Goal: Participate in discussion: Engage in conversation with other users on a specific topic

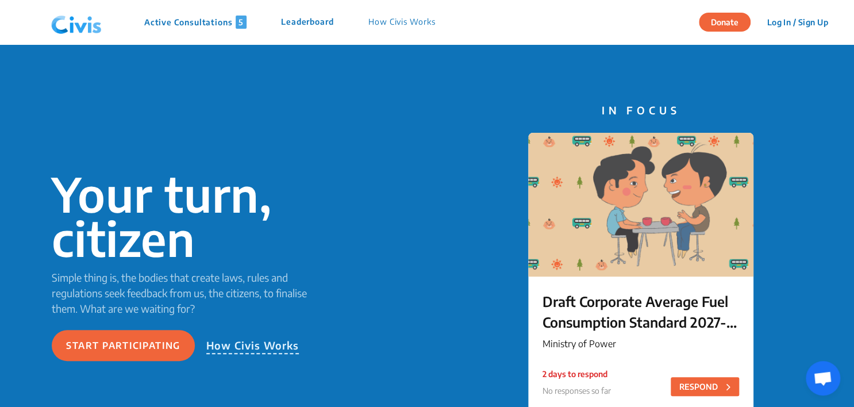
click at [206, 20] on p "Active Consultations 5" at bounding box center [195, 22] width 102 height 13
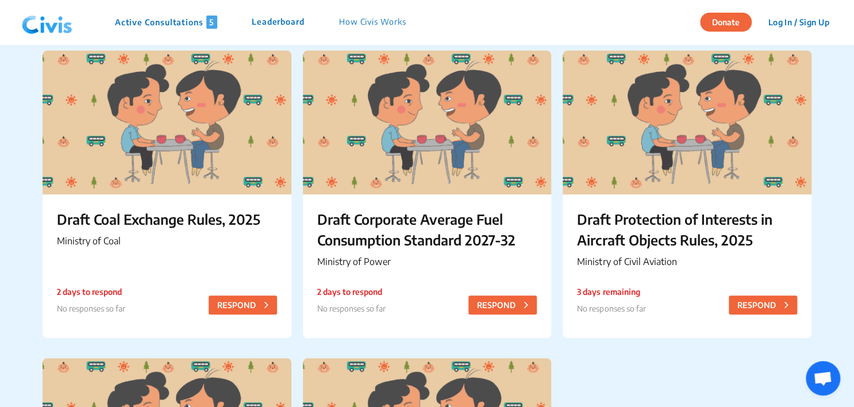
scroll to position [67, 0]
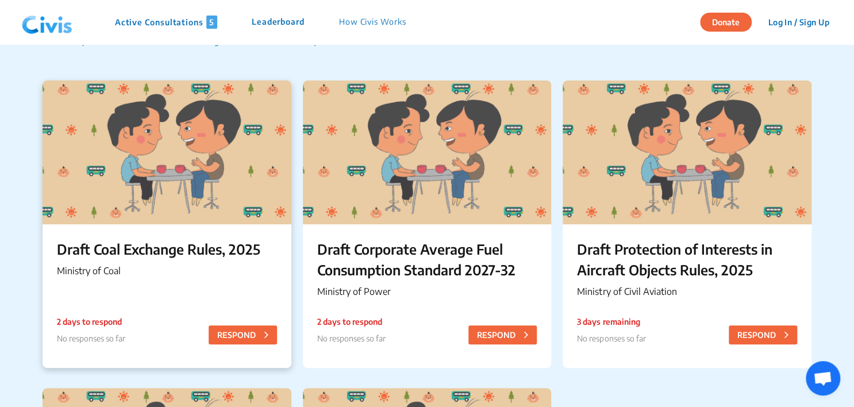
click at [170, 214] on div at bounding box center [167, 152] width 248 height 144
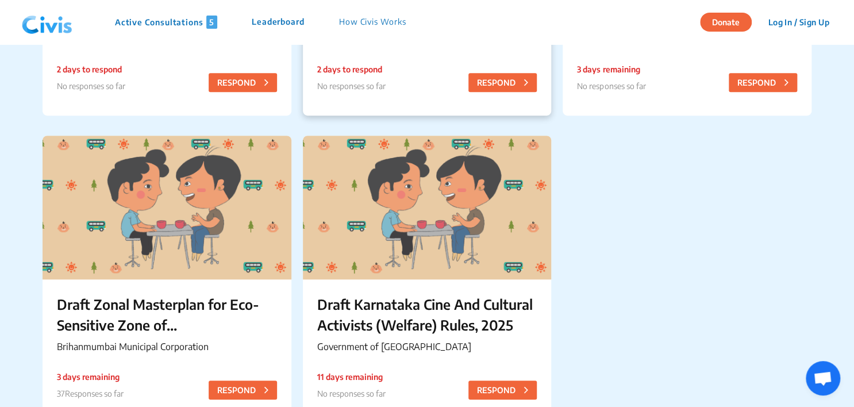
scroll to position [336, 0]
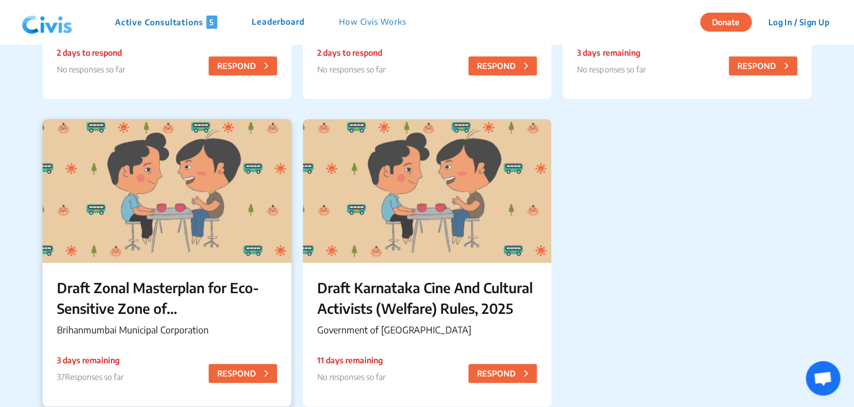
click at [146, 252] on div at bounding box center [167, 191] width 248 height 144
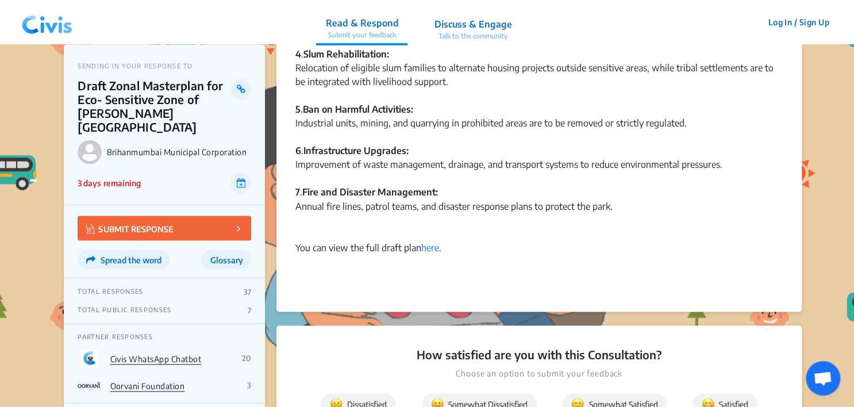
scroll to position [860, 0]
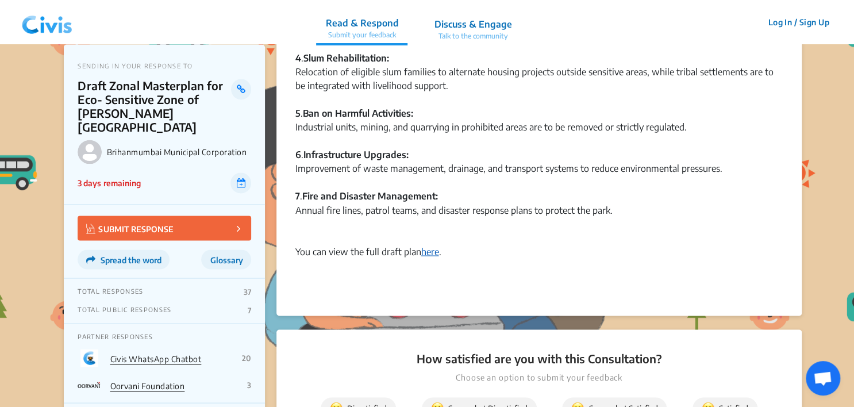
click at [436, 251] on link "here" at bounding box center [430, 250] width 18 height 11
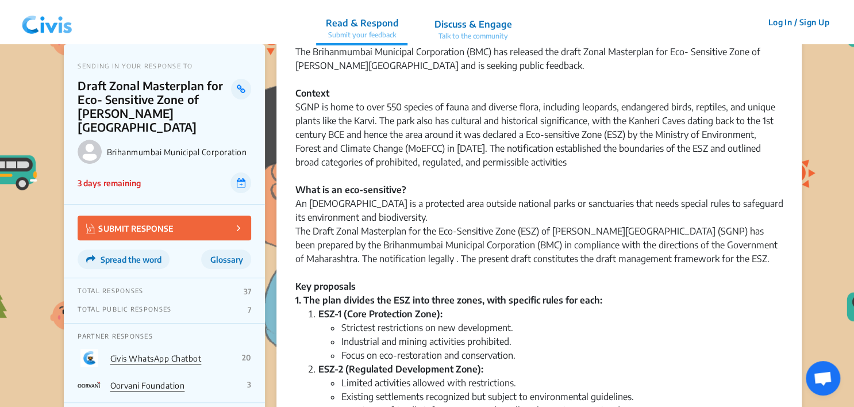
scroll to position [0, 0]
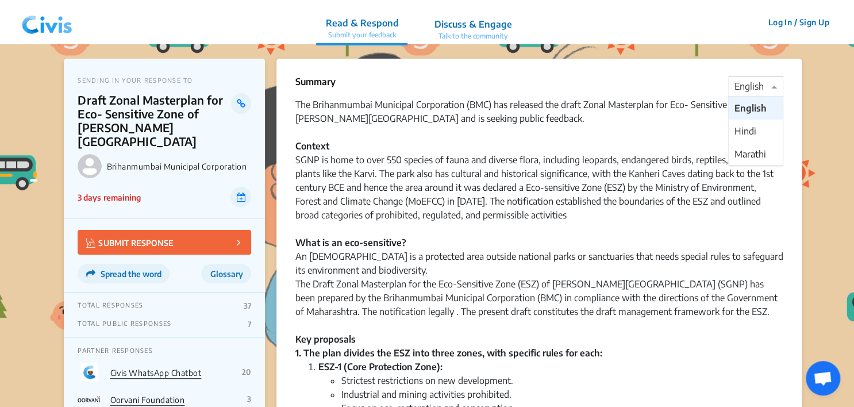
click at [773, 87] on span at bounding box center [775, 86] width 14 height 14
click at [760, 131] on div "Hindi" at bounding box center [756, 131] width 54 height 23
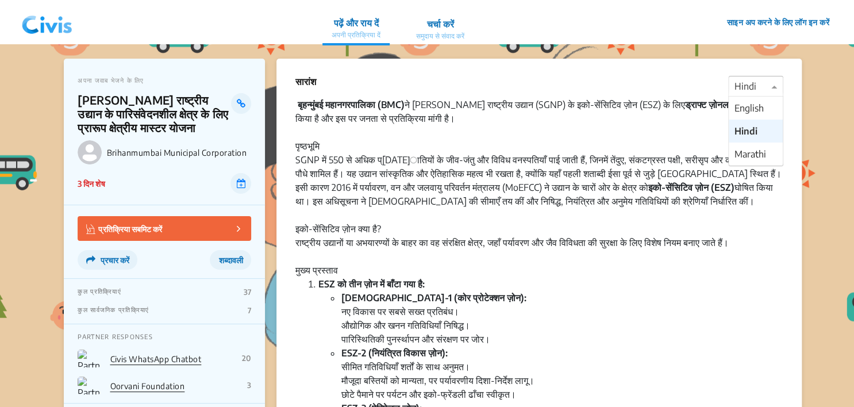
click at [774, 83] on span at bounding box center [775, 86] width 14 height 14
click at [744, 152] on span "Marathi" at bounding box center [751, 153] width 32 height 11
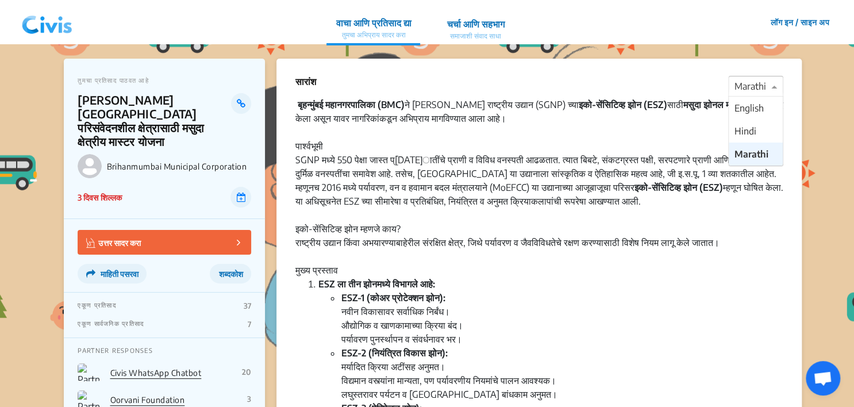
click at [772, 87] on span at bounding box center [775, 86] width 14 height 14
click at [759, 102] on span "English" at bounding box center [749, 107] width 29 height 11
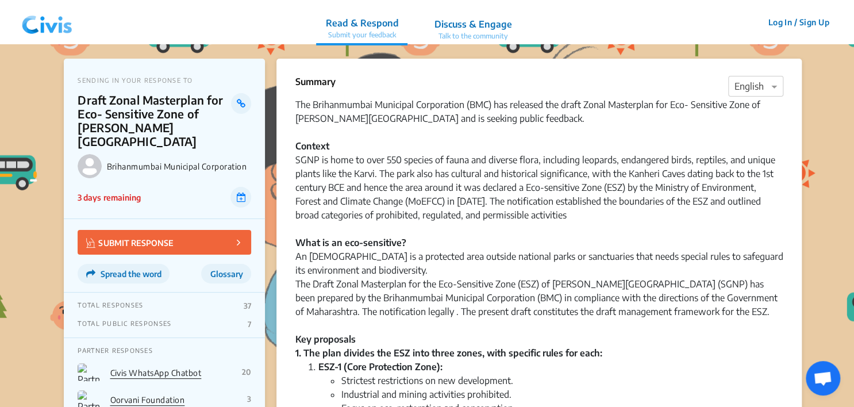
click at [683, 81] on div "Summary × English" at bounding box center [539, 86] width 488 height 23
drag, startPoint x: 683, startPoint y: 81, endPoint x: 628, endPoint y: 159, distance: 96.0
click at [628, 159] on div "SGNP is home to over 550 species of fauna and diverse flora, including leopards…" at bounding box center [539, 256] width 488 height 207
click at [184, 368] on link "Civis WhatsApp Chatbot" at bounding box center [155, 373] width 91 height 10
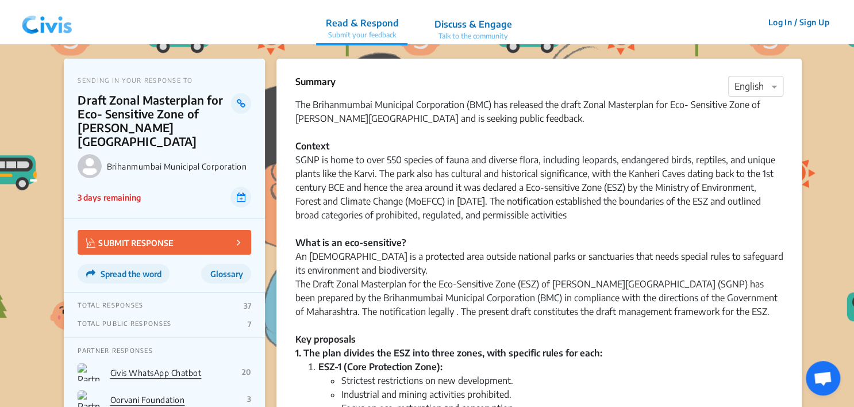
click at [455, 308] on div "SGNP is home to over 550 species of fauna and diverse flora, including leopards…" at bounding box center [539, 256] width 488 height 207
click at [465, 34] on p "Talk to the community" at bounding box center [473, 36] width 78 height 10
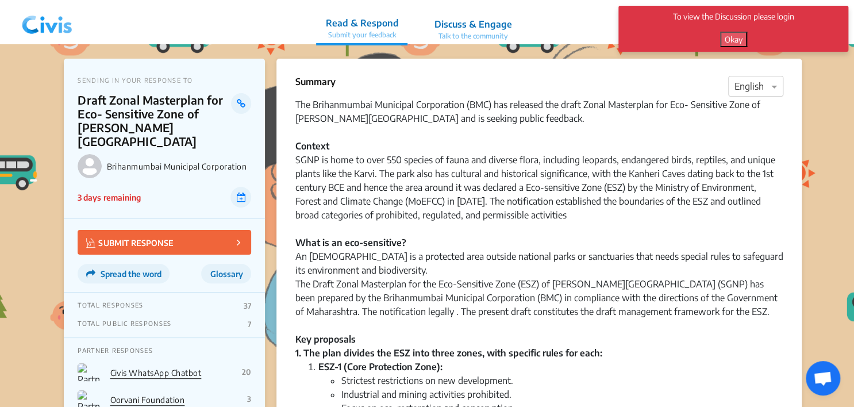
click at [736, 43] on button "Okay" at bounding box center [733, 40] width 27 height 16
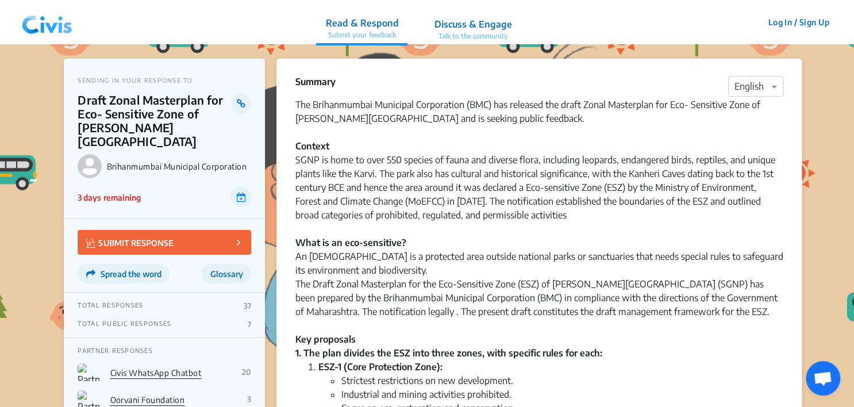
click at [803, 21] on button "Log In / Sign Up" at bounding box center [798, 22] width 76 height 18
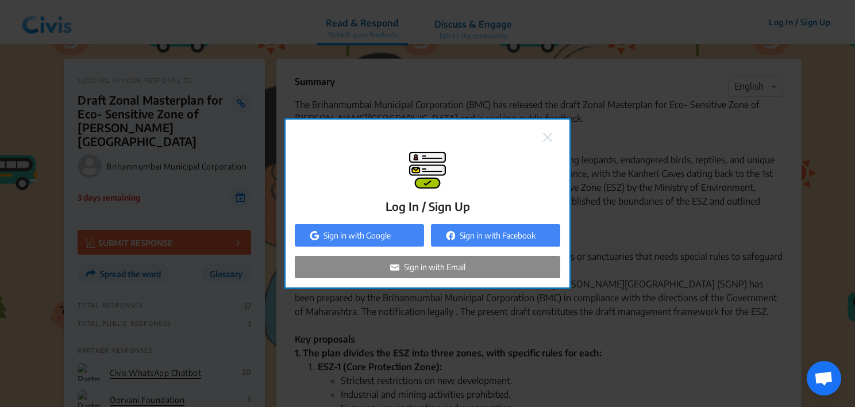
click at [370, 228] on div "Sign in with Google" at bounding box center [359, 235] width 129 height 22
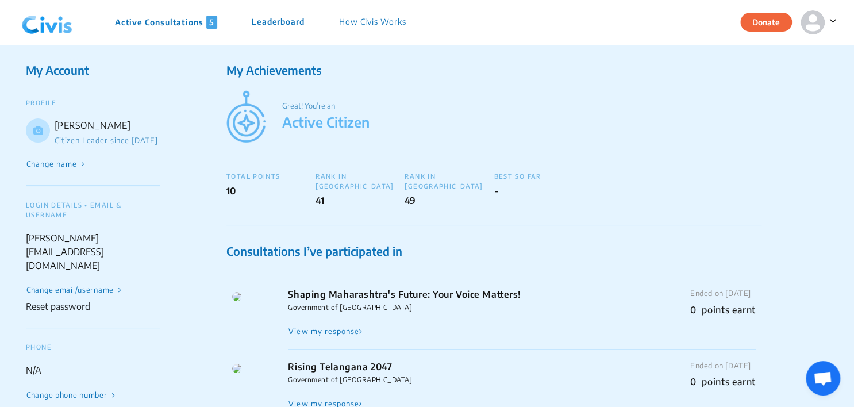
click at [159, 23] on p "Active Consultations 5" at bounding box center [166, 22] width 102 height 13
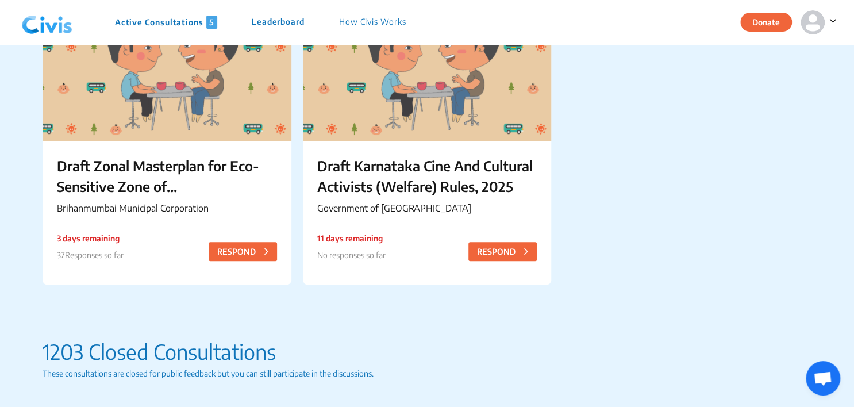
scroll to position [459, 0]
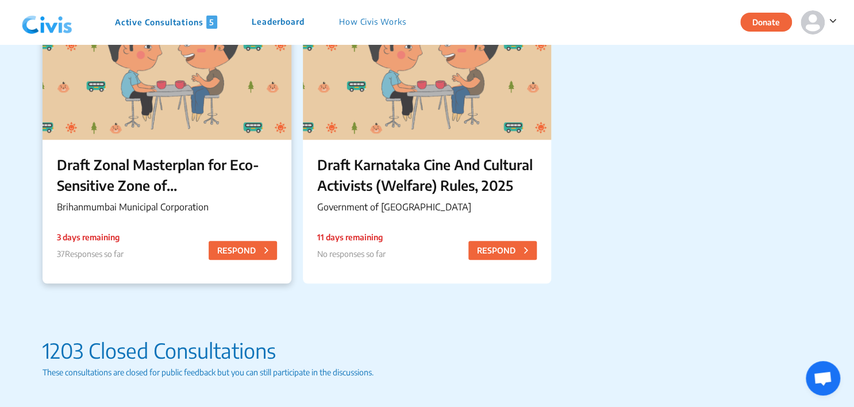
click at [190, 113] on div at bounding box center [167, 68] width 248 height 144
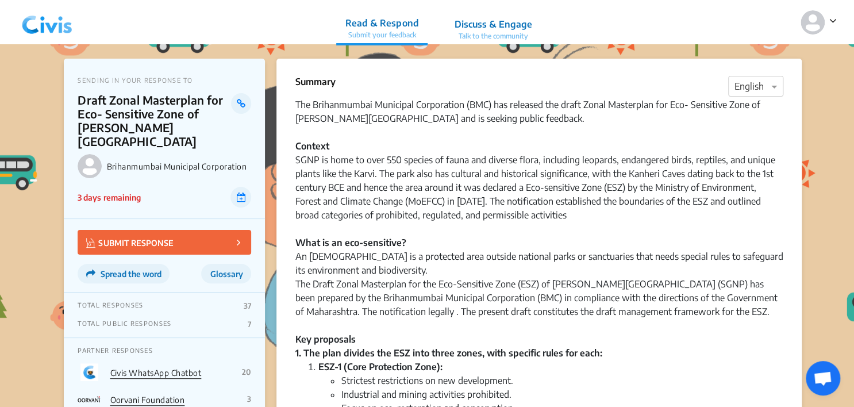
click at [509, 21] on p "Discuss & Engage" at bounding box center [493, 24] width 78 height 14
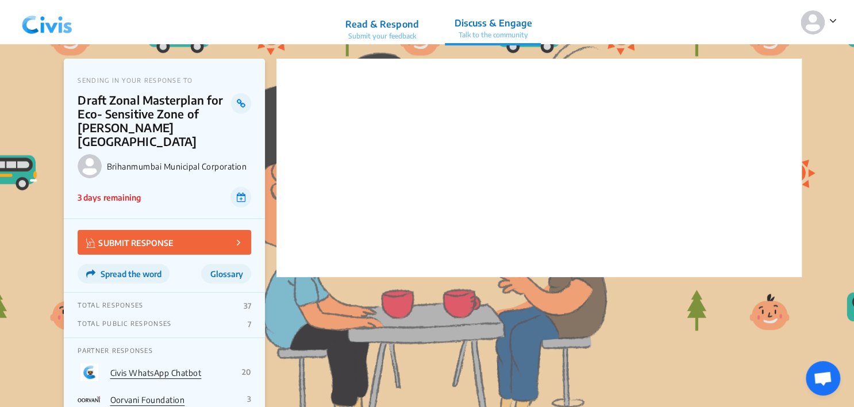
click at [385, 32] on p "Submit your feedback" at bounding box center [381, 36] width 73 height 10
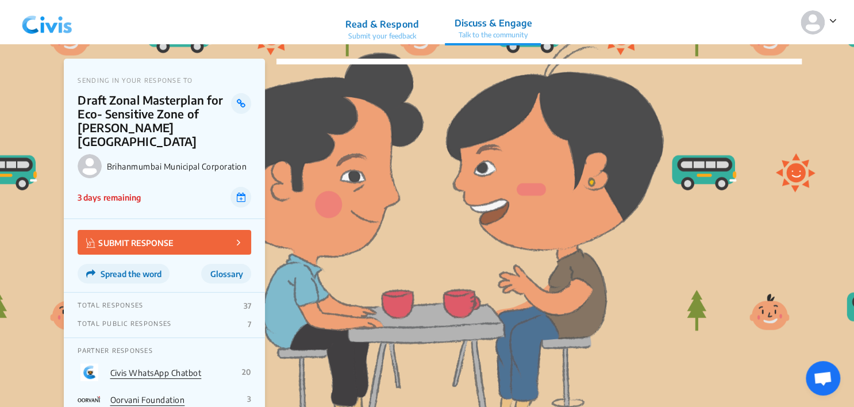
scroll to position [320, 0]
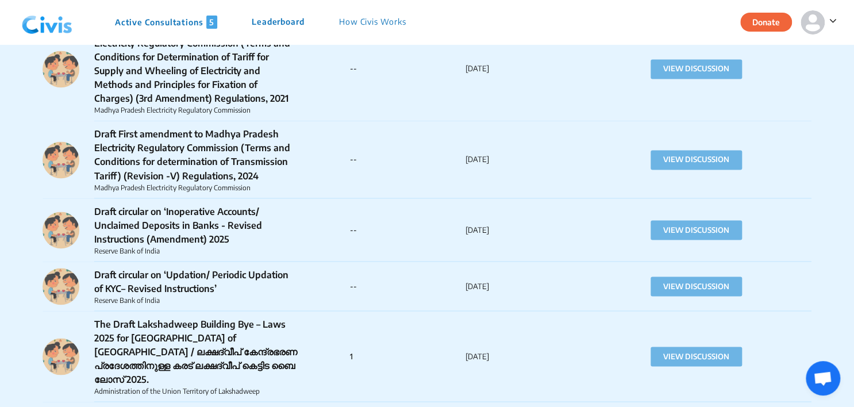
scroll to position [7287, 0]
